Goal: Check status: Check status

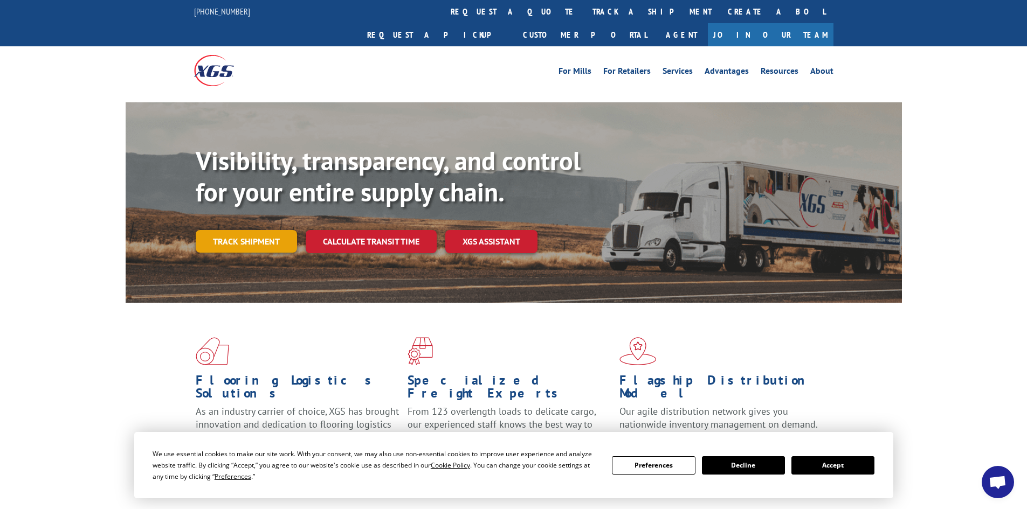
click at [272, 230] on link "Track shipment" at bounding box center [246, 241] width 101 height 23
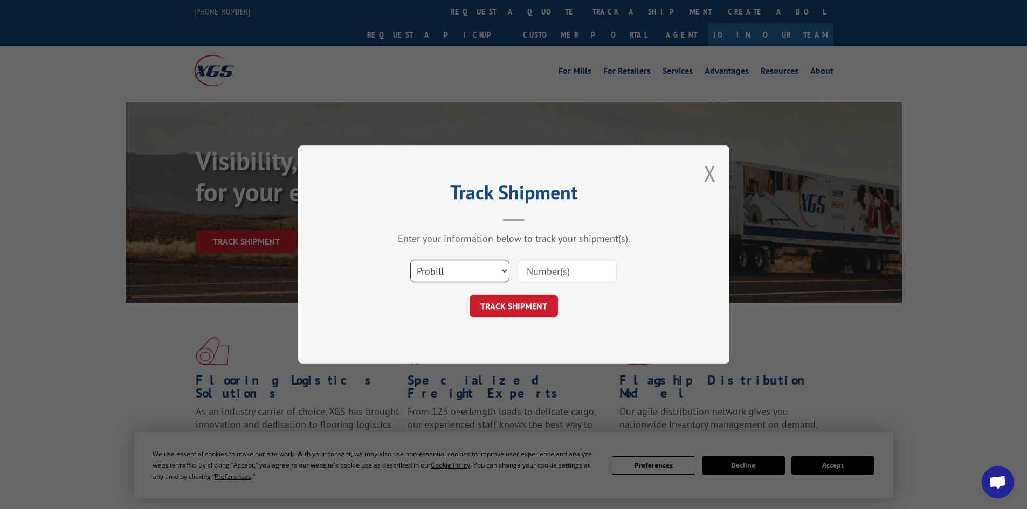
click at [485, 270] on select "Select category... Probill BOL PO" at bounding box center [459, 271] width 99 height 23
select select "bol"
click at [410, 260] on select "Select category... Probill BOL PO" at bounding box center [459, 271] width 99 height 23
click at [569, 266] on input at bounding box center [567, 271] width 99 height 23
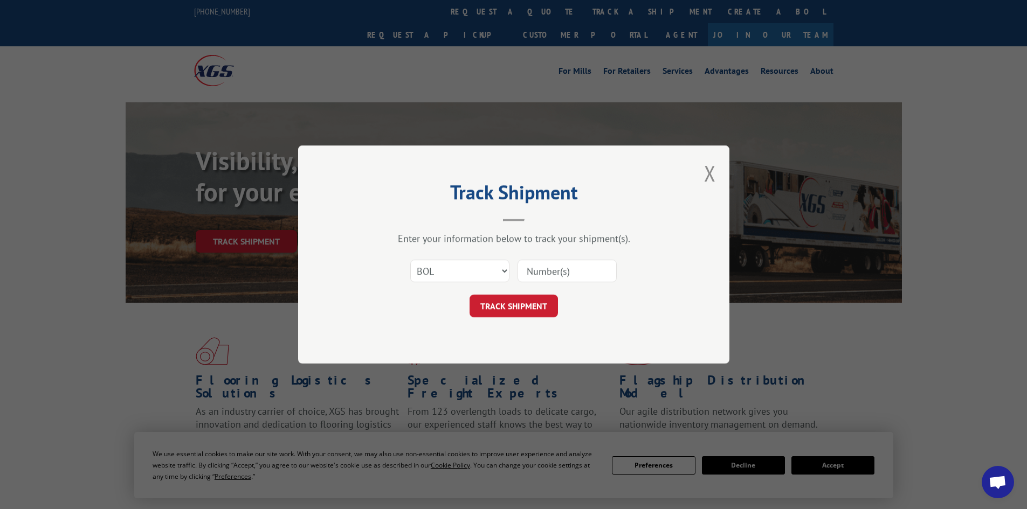
type input "50800081"
click at [539, 303] on button "TRACK SHIPMENT" at bounding box center [514, 306] width 88 height 23
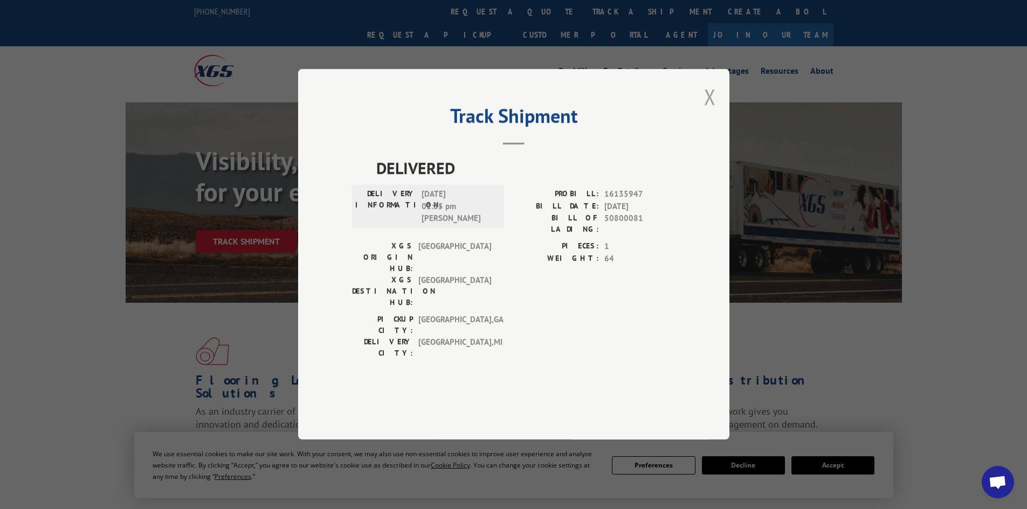
click at [714, 111] on button "Close modal" at bounding box center [710, 96] width 12 height 29
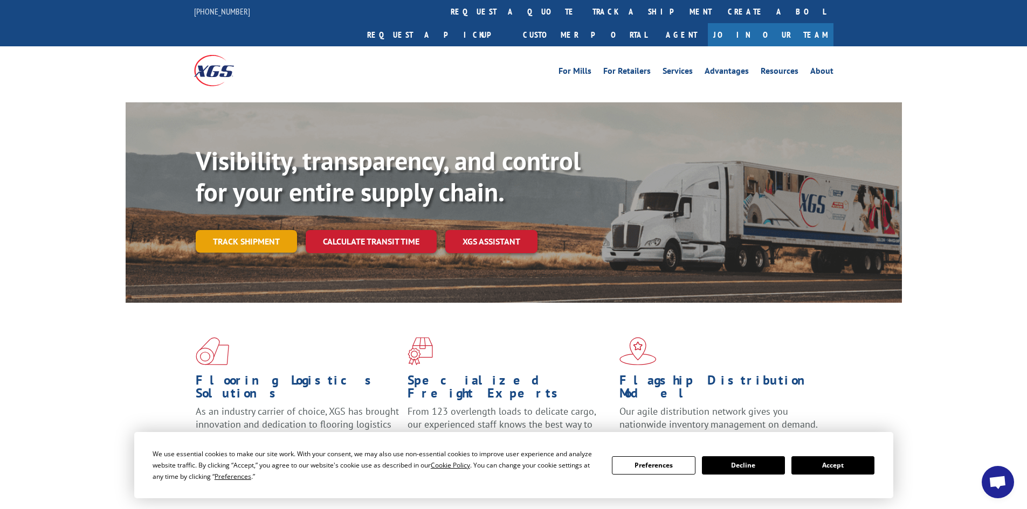
click at [258, 230] on link "Track shipment" at bounding box center [246, 241] width 101 height 23
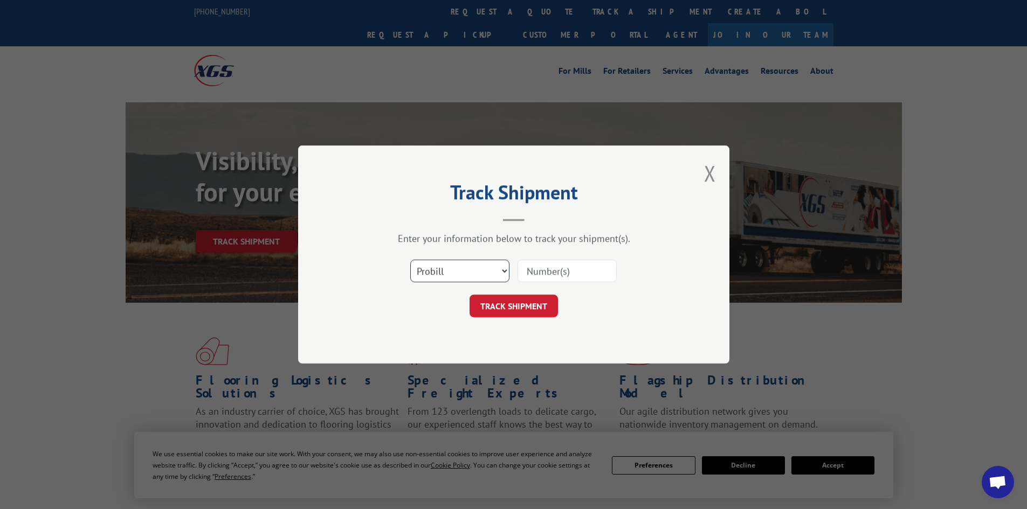
click at [507, 264] on select "Select category... Probill BOL PO" at bounding box center [459, 271] width 99 height 23
select select "bol"
click at [410, 260] on select "Select category... Probill BOL PO" at bounding box center [459, 271] width 99 height 23
click at [578, 273] on input at bounding box center [567, 271] width 99 height 23
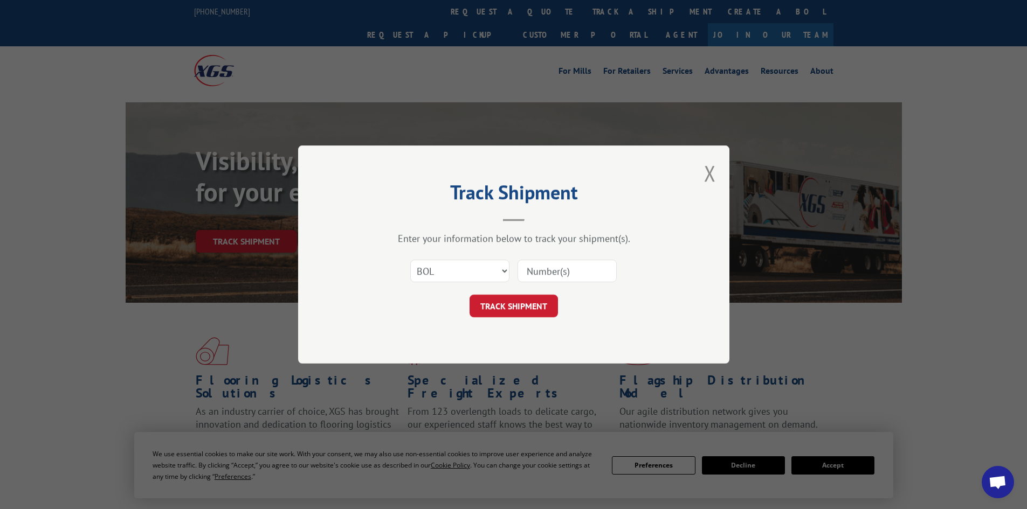
type input "5917546"
click at [535, 301] on button "TRACK SHIPMENT" at bounding box center [514, 306] width 88 height 23
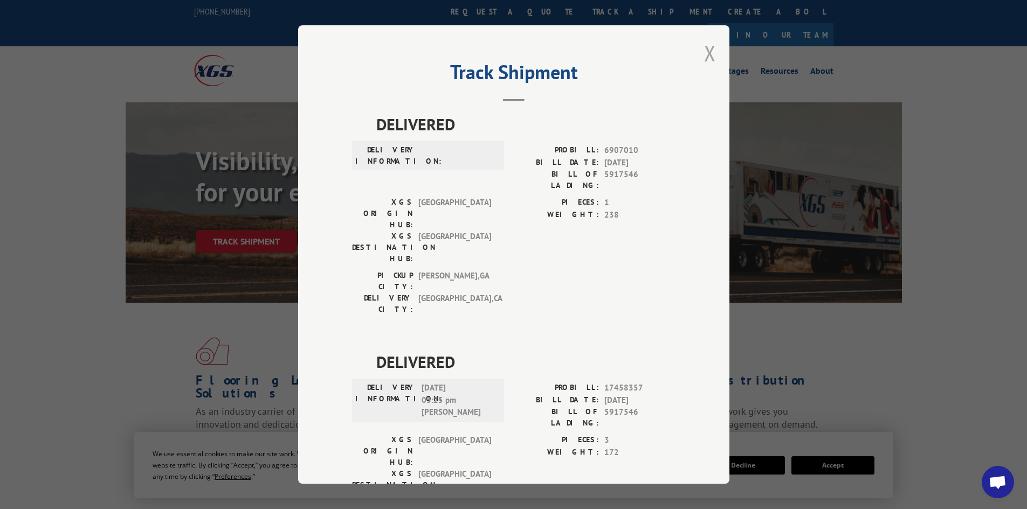
click at [704, 55] on button "Close modal" at bounding box center [710, 53] width 12 height 29
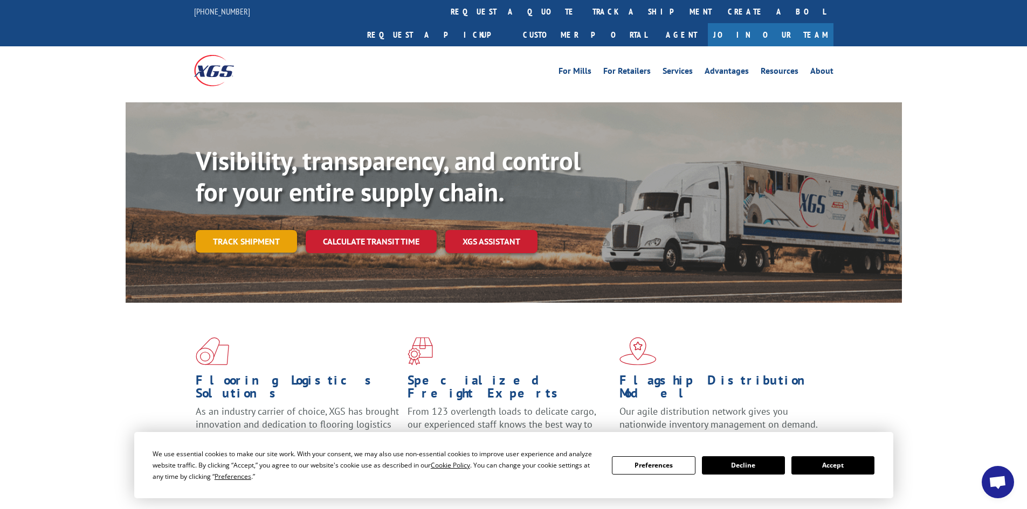
click at [266, 230] on link "Track shipment" at bounding box center [246, 241] width 101 height 23
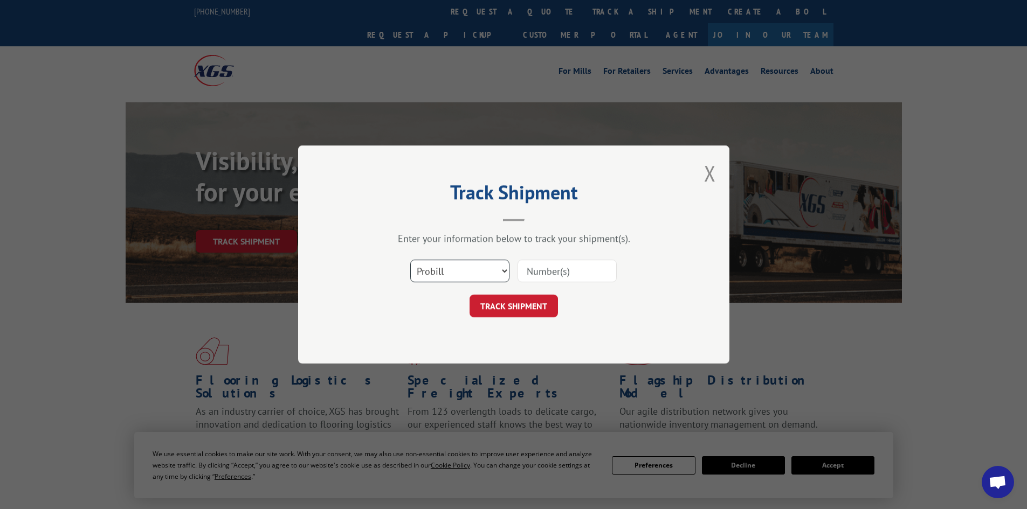
click at [503, 267] on select "Select category... Probill BOL PO" at bounding box center [459, 271] width 99 height 23
select select "bol"
click at [410, 260] on select "Select category... Probill BOL PO" at bounding box center [459, 271] width 99 height 23
click at [547, 268] on input at bounding box center [567, 271] width 99 height 23
paste input "54393212"
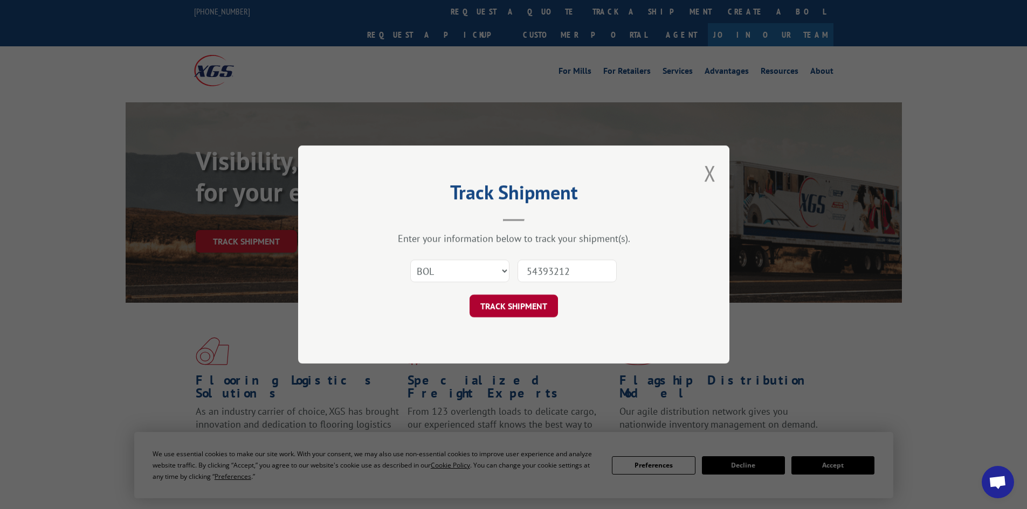
type input "54393212"
click at [511, 307] on button "TRACK SHIPMENT" at bounding box center [514, 306] width 88 height 23
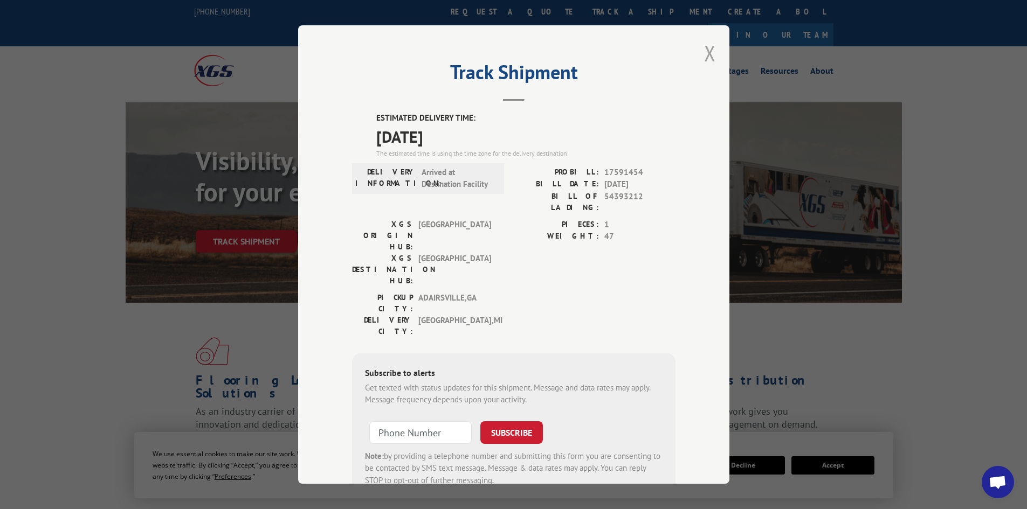
click at [708, 61] on button "Close modal" at bounding box center [710, 53] width 12 height 29
